Goal: Task Accomplishment & Management: Manage account settings

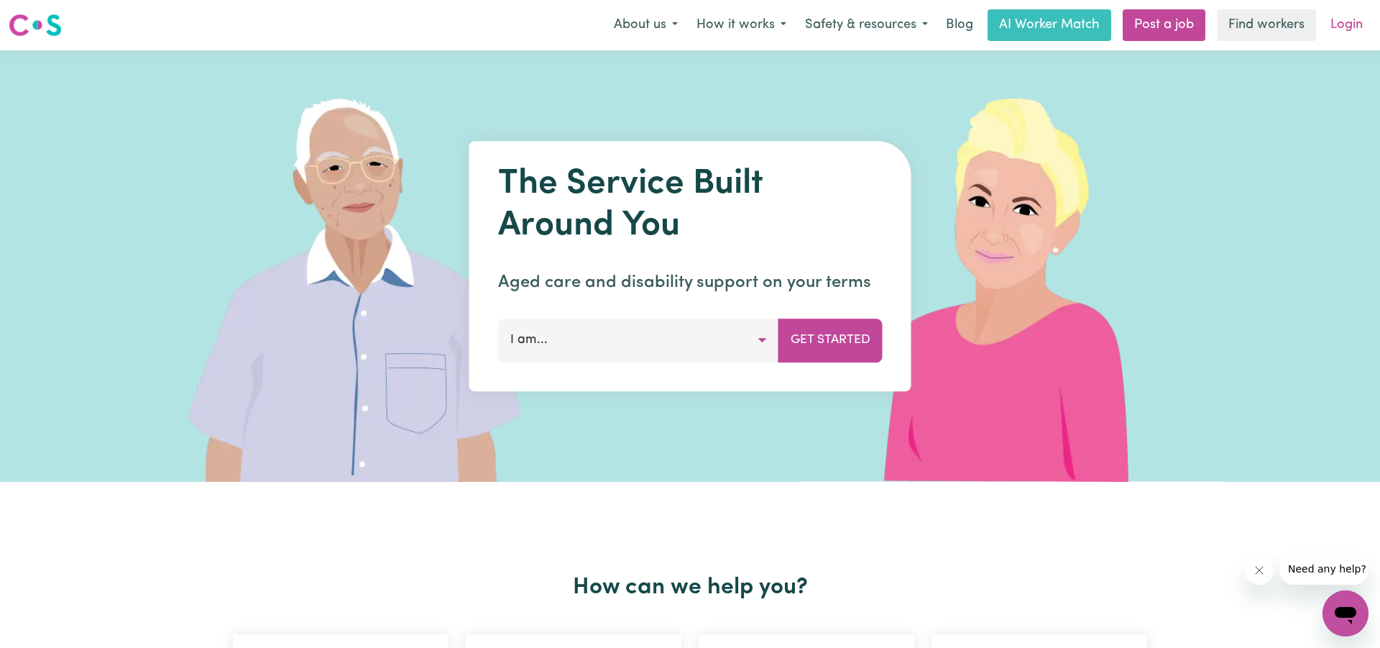
click at [1340, 29] on link "Login" at bounding box center [1347, 25] width 50 height 32
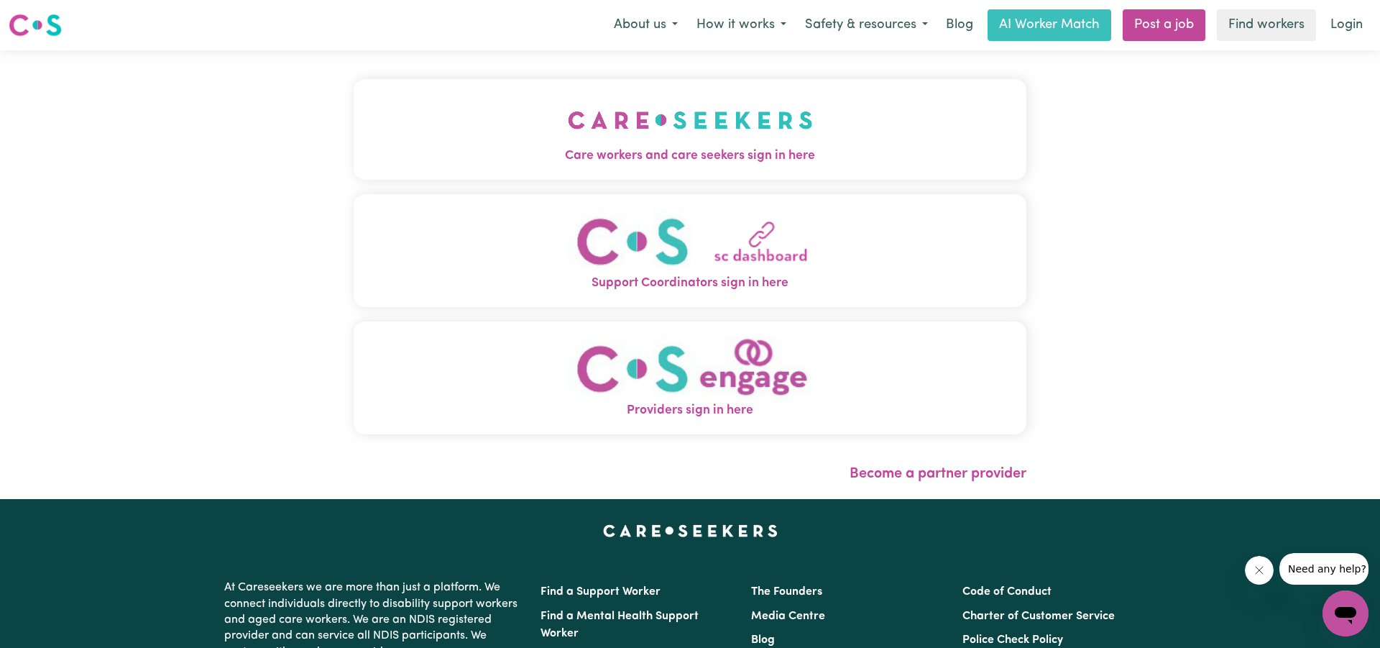
click at [630, 135] on img "Care workers and care seekers sign in here" at bounding box center [690, 119] width 245 height 53
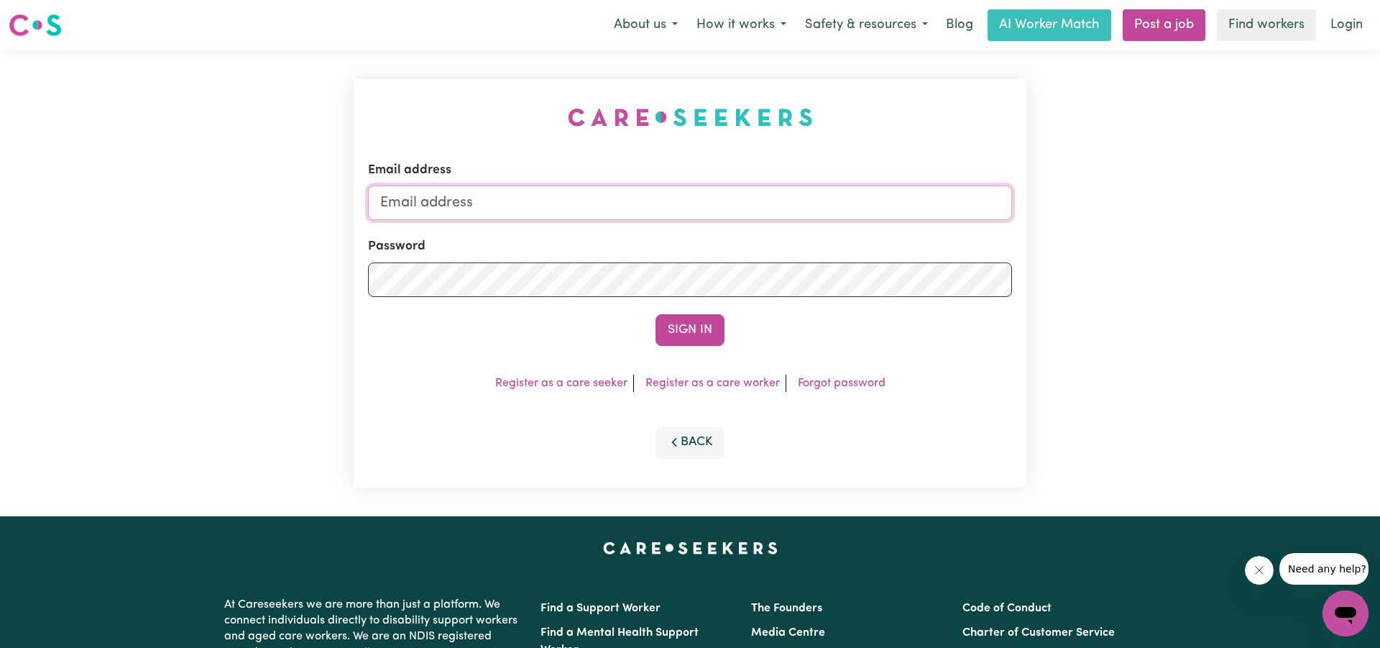
click at [533, 206] on input "Email address" at bounding box center [690, 202] width 644 height 34
type input "[EMAIL_ADDRESS][DOMAIN_NAME]"
click at [690, 331] on button "Sign In" at bounding box center [689, 330] width 69 height 32
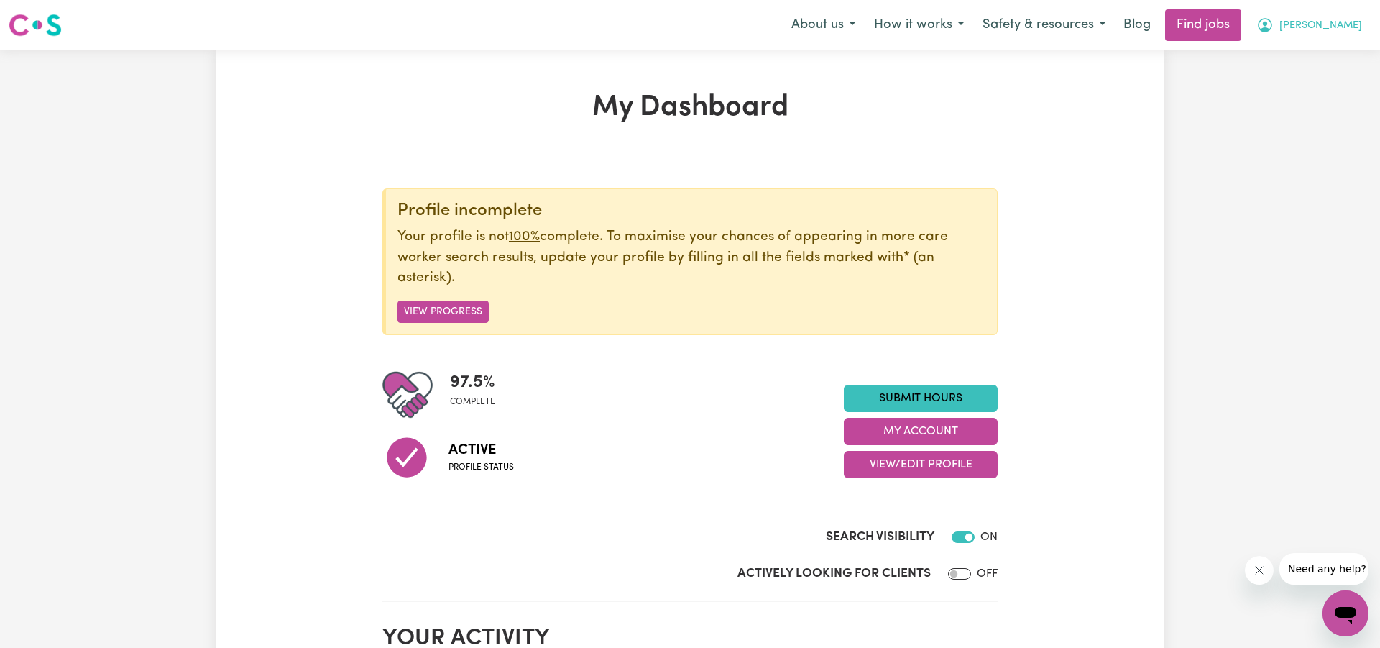
click at [1343, 25] on span "[PERSON_NAME]" at bounding box center [1320, 26] width 83 height 16
click at [1303, 52] on link "My Account" at bounding box center [1314, 55] width 114 height 27
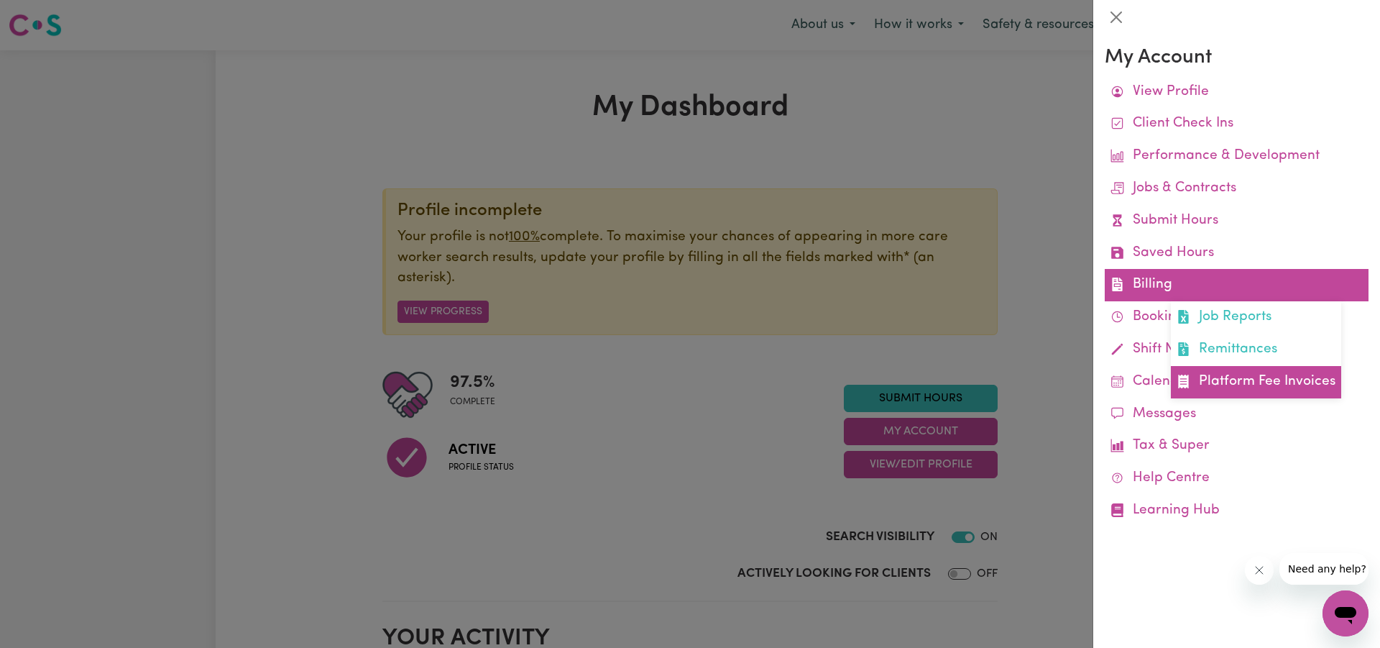
click at [1227, 373] on link "Platform Fee Invoices" at bounding box center [1256, 382] width 170 height 32
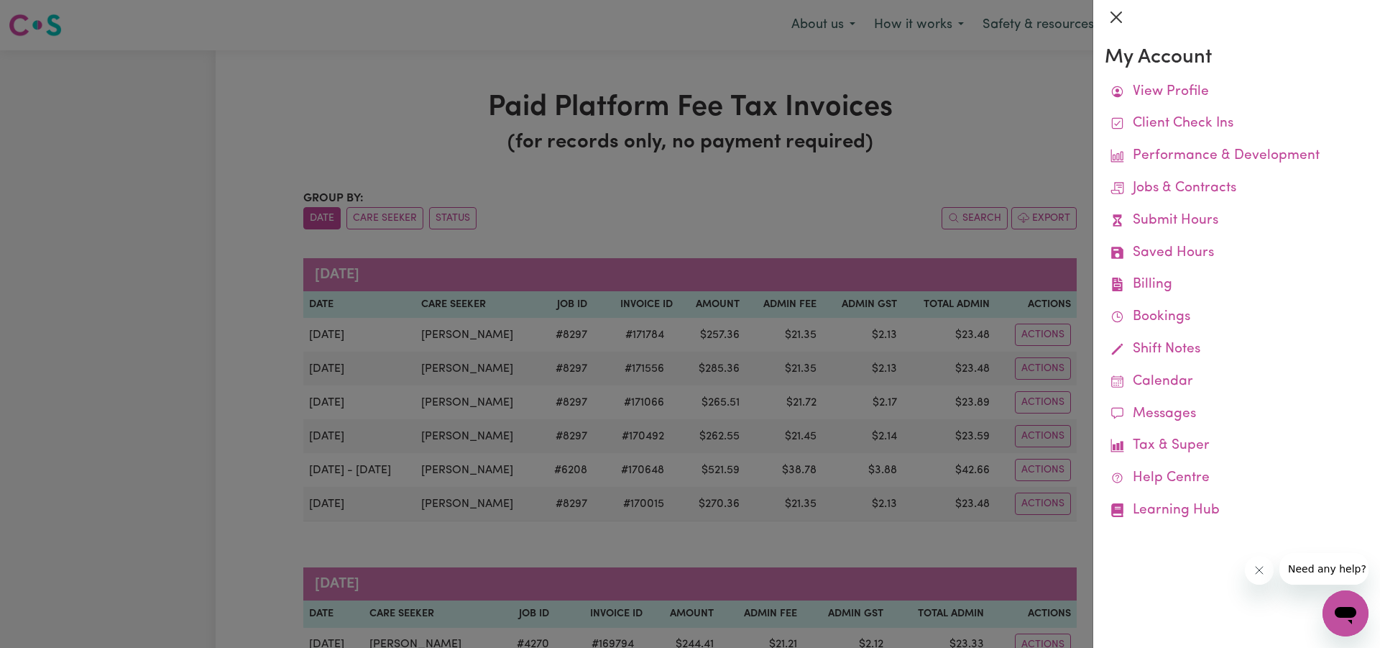
click at [1110, 13] on button "Close" at bounding box center [1116, 17] width 23 height 23
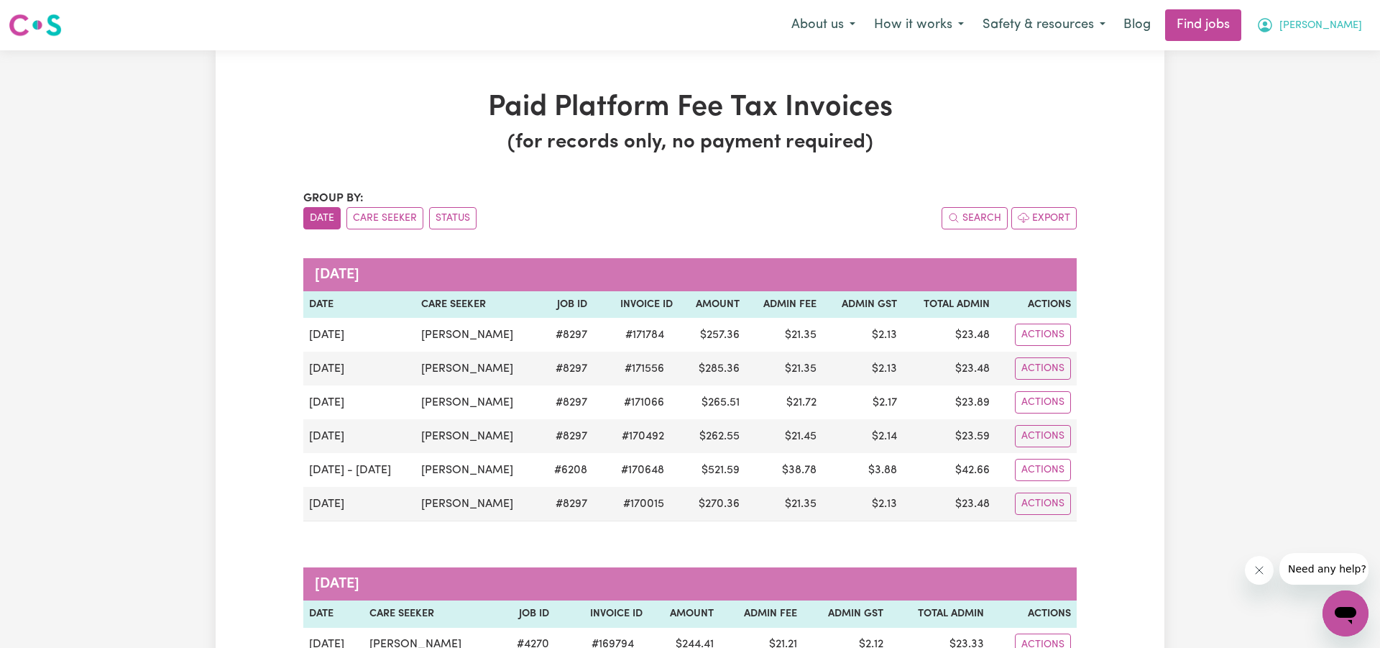
click at [1346, 27] on span "[PERSON_NAME]" at bounding box center [1320, 26] width 83 height 16
click at [1296, 50] on link "My Account" at bounding box center [1314, 55] width 114 height 27
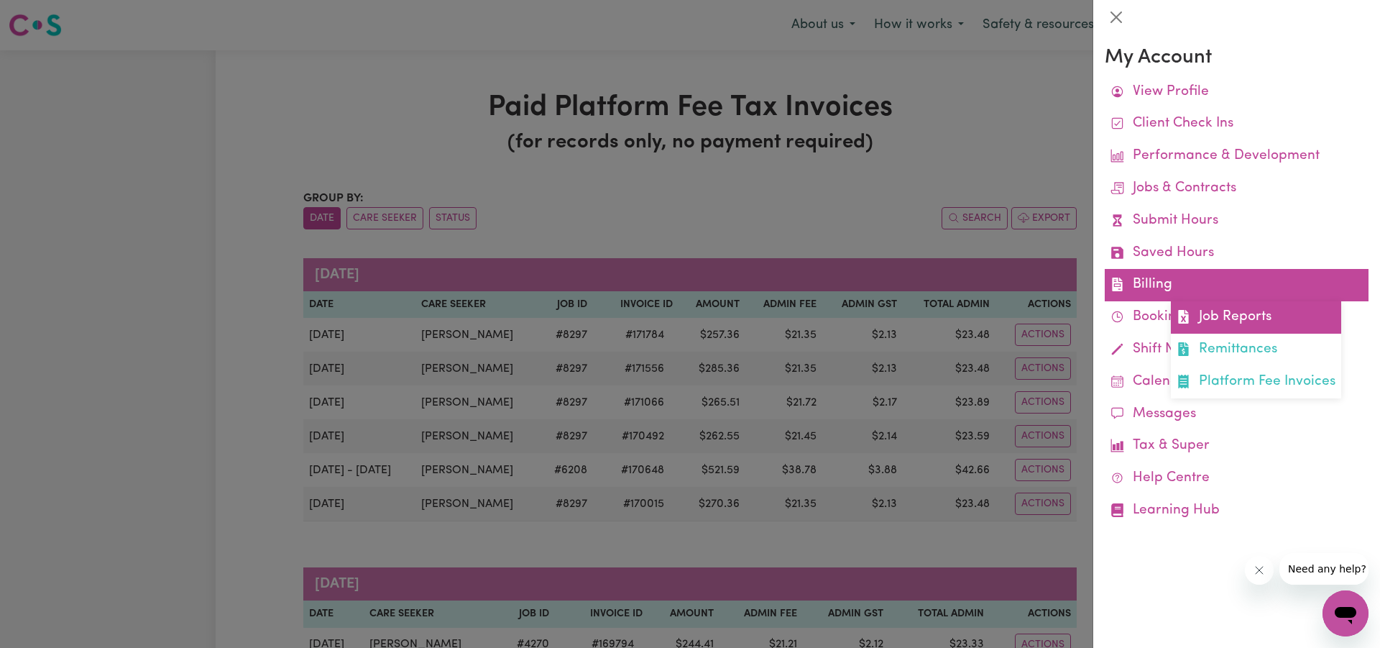
click at [1209, 309] on link "Job Reports" at bounding box center [1256, 317] width 170 height 32
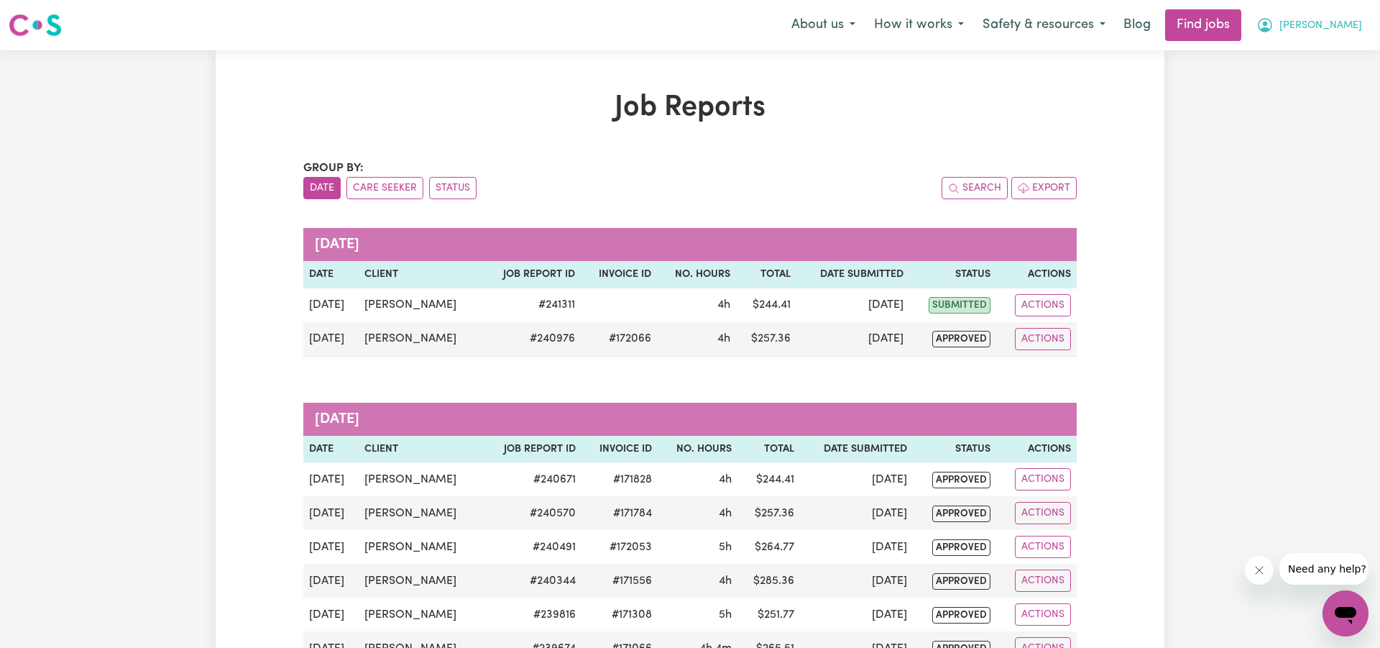
click at [1335, 22] on span "[PERSON_NAME]" at bounding box center [1320, 26] width 83 height 16
click at [1291, 50] on link "My Account" at bounding box center [1314, 55] width 114 height 27
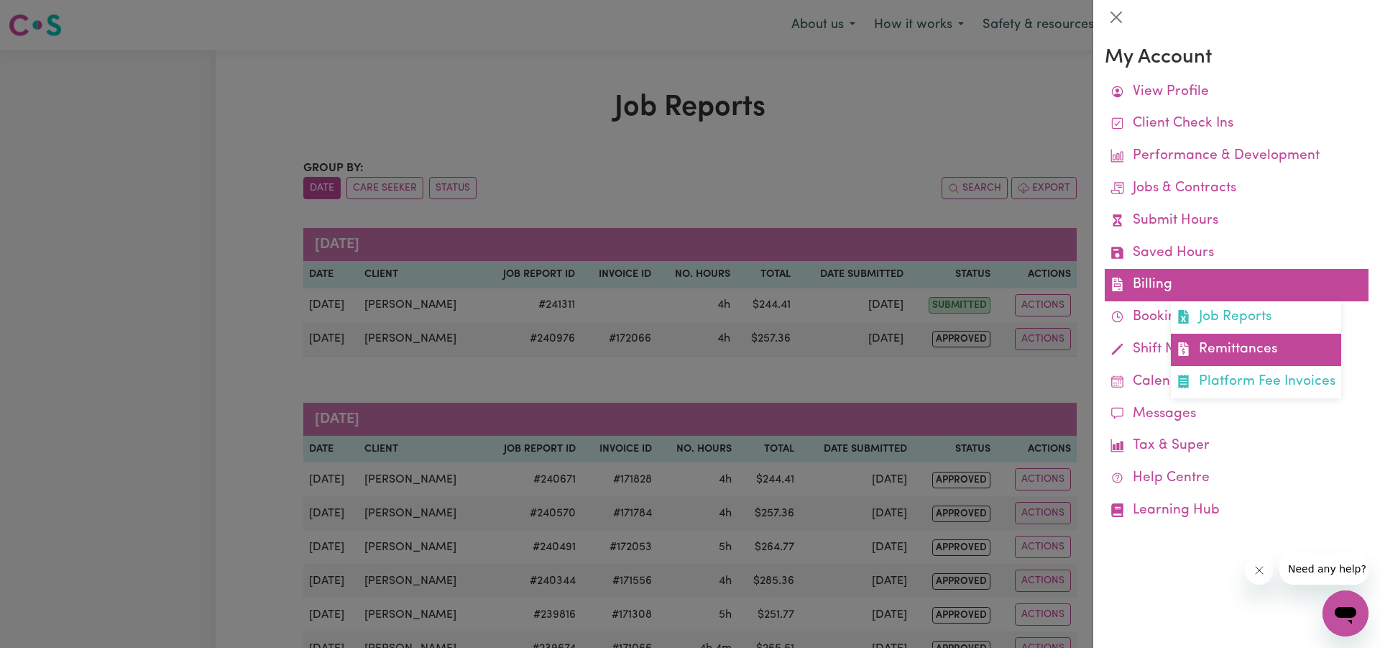
click at [1210, 339] on link "Remittances" at bounding box center [1256, 349] width 170 height 32
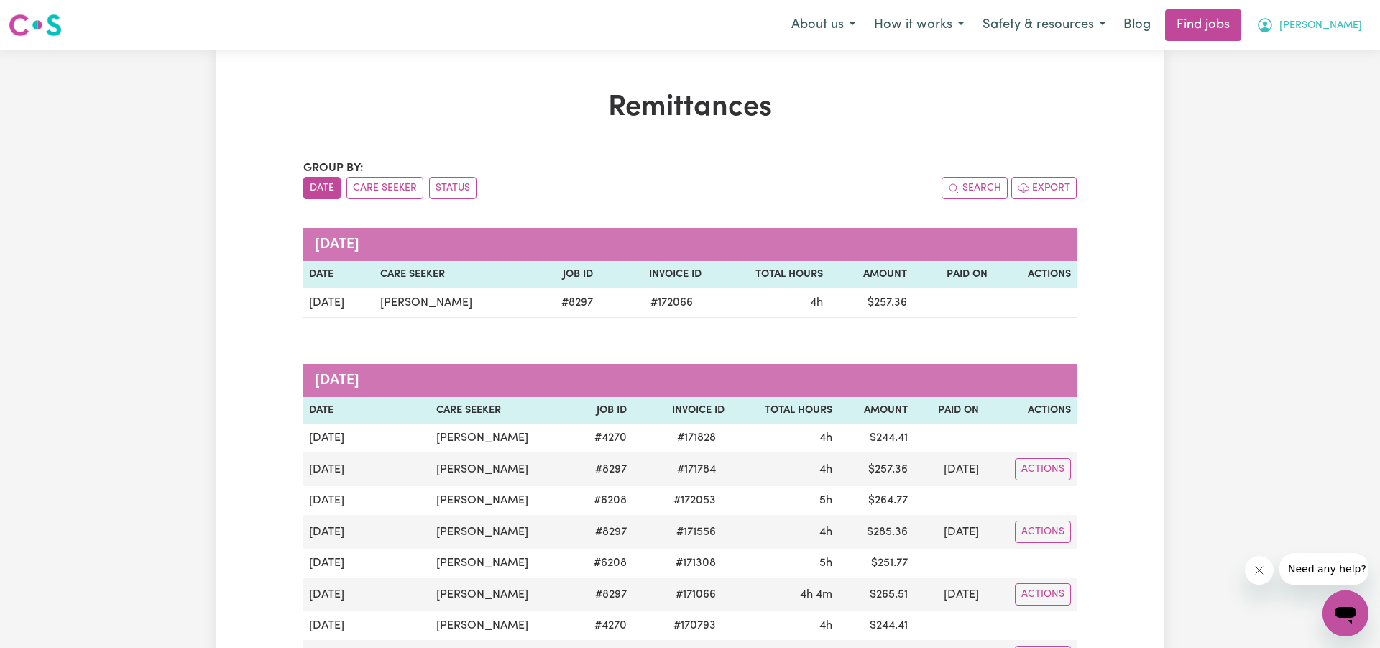
click at [1338, 22] on span "[PERSON_NAME]" at bounding box center [1320, 26] width 83 height 16
click at [1273, 111] on link "Logout" at bounding box center [1314, 109] width 114 height 27
